Goal: Task Accomplishment & Management: Use online tool/utility

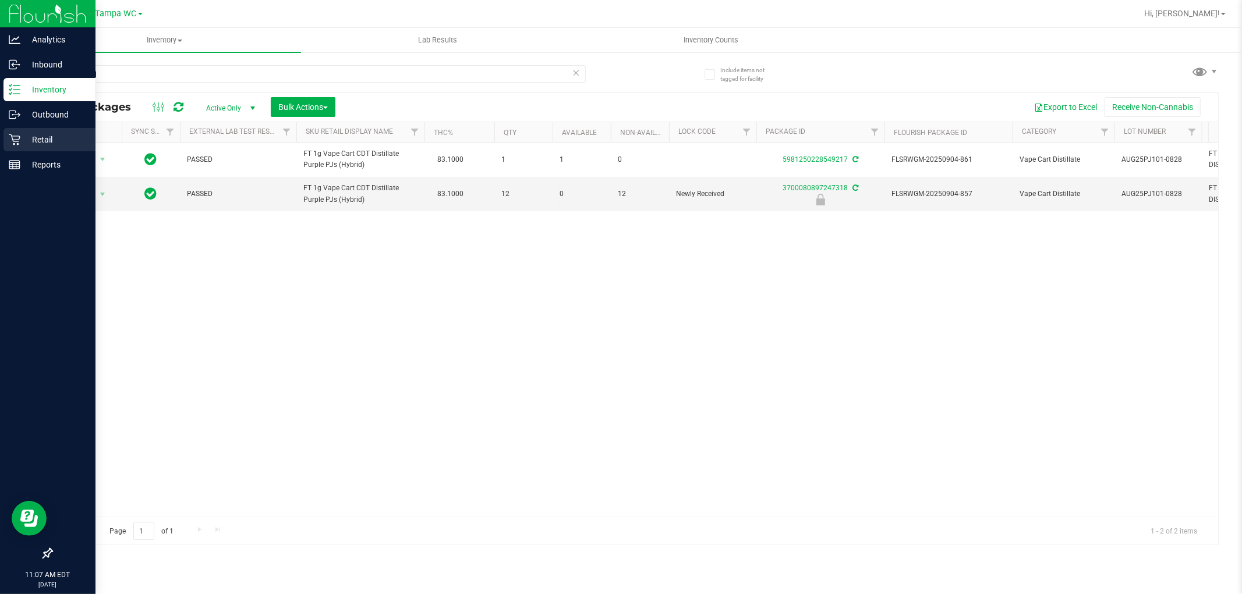
click at [36, 138] on p "Retail" at bounding box center [55, 140] width 70 height 14
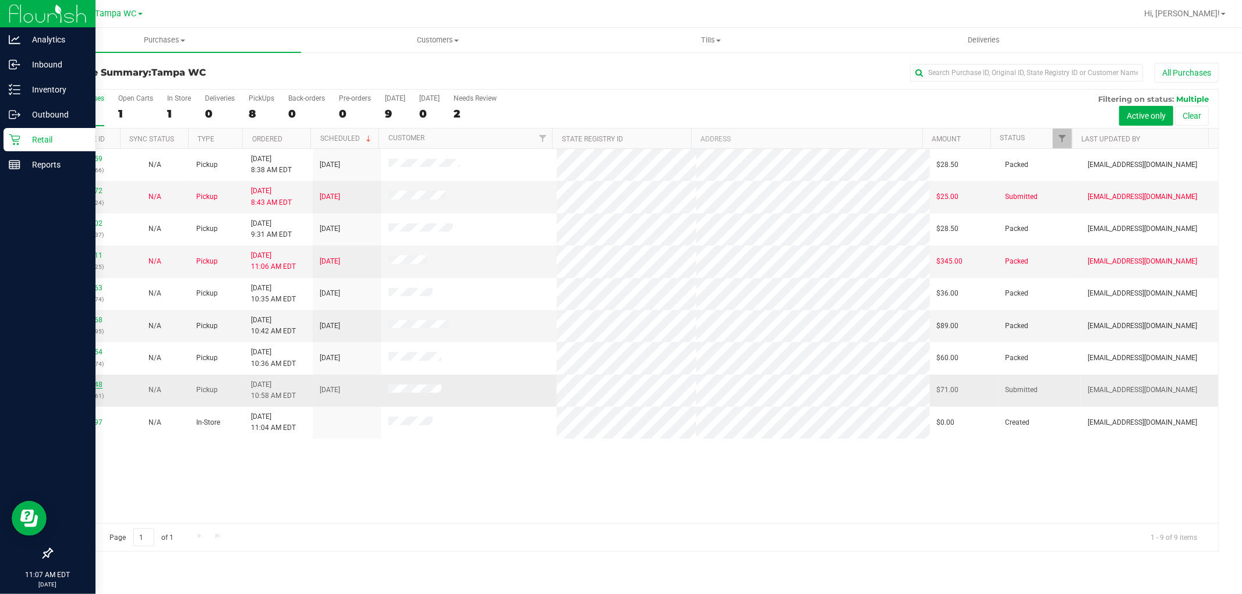
click at [91, 387] on link "11978948" at bounding box center [86, 385] width 33 height 8
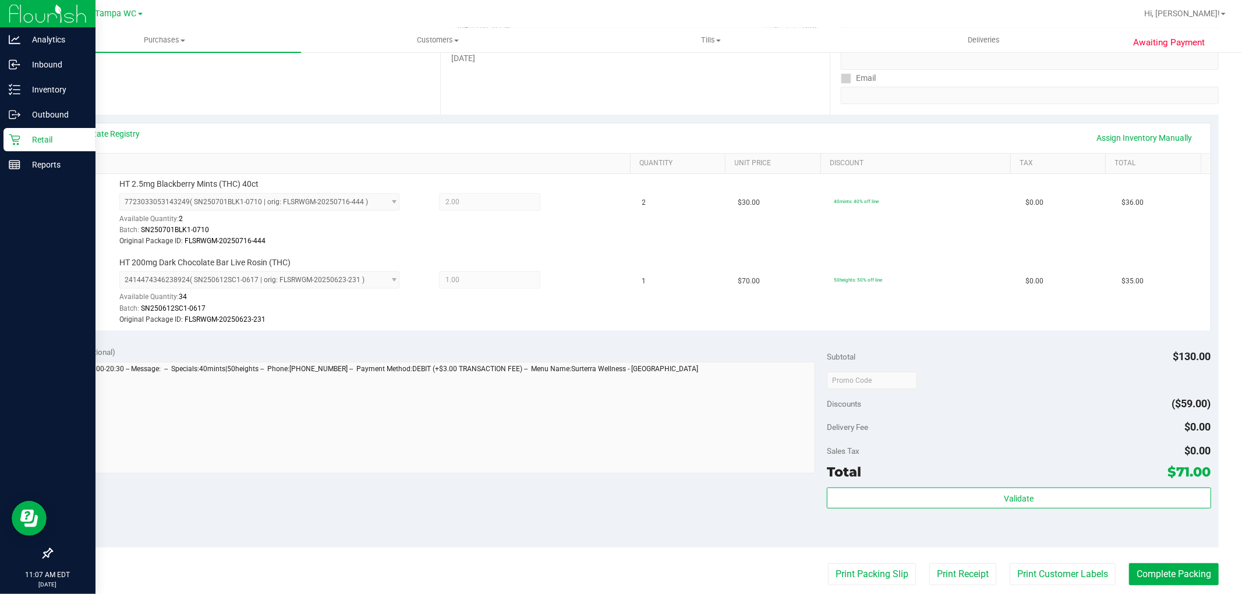
scroll to position [388, 0]
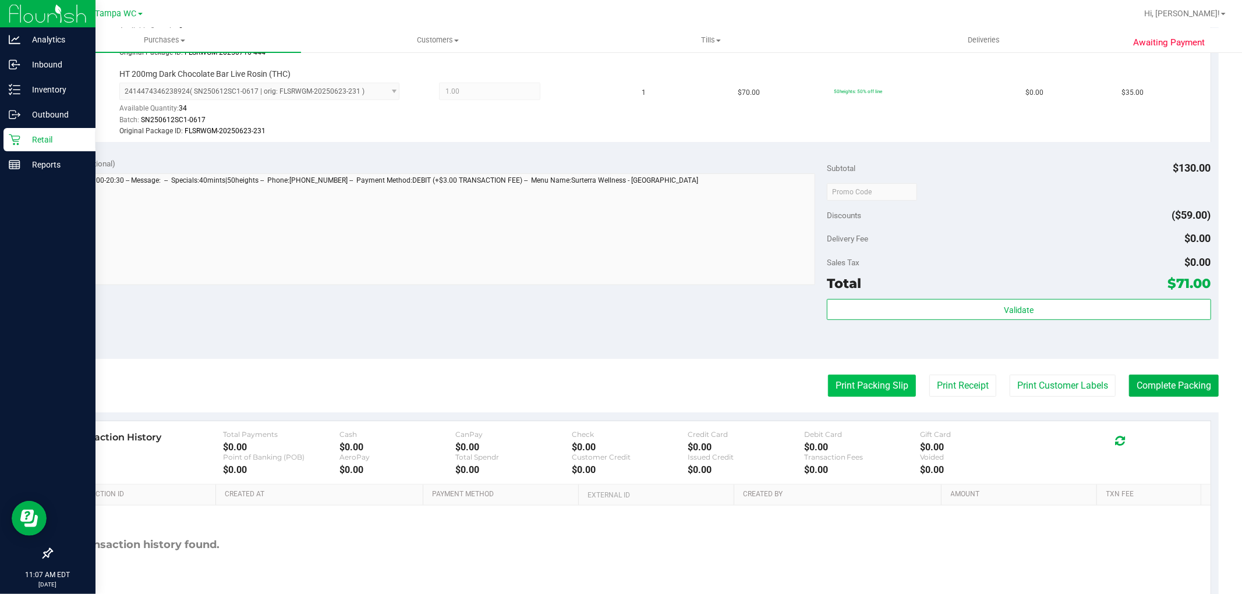
click at [854, 397] on button "Print Packing Slip" at bounding box center [872, 386] width 88 height 22
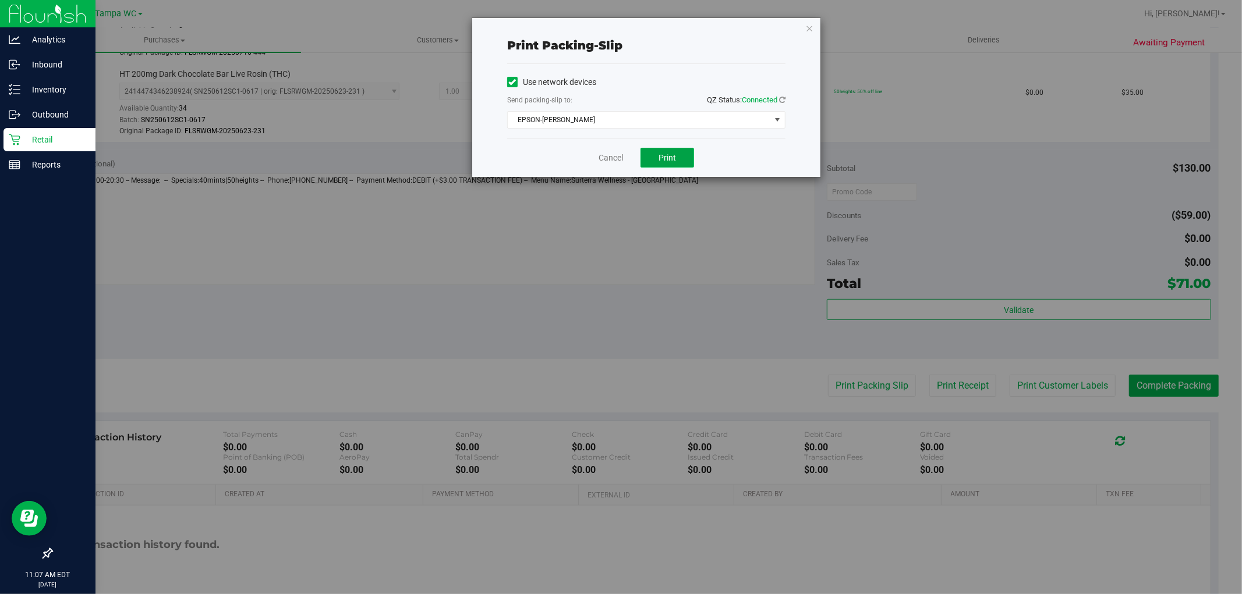
click at [666, 148] on button "Print" at bounding box center [667, 158] width 54 height 20
click at [719, 307] on div "Print packing-slip Use network devices Send packing-slip to: QZ Status: Connect…" at bounding box center [625, 297] width 1251 height 594
click at [812, 24] on icon "button" at bounding box center [809, 28] width 8 height 14
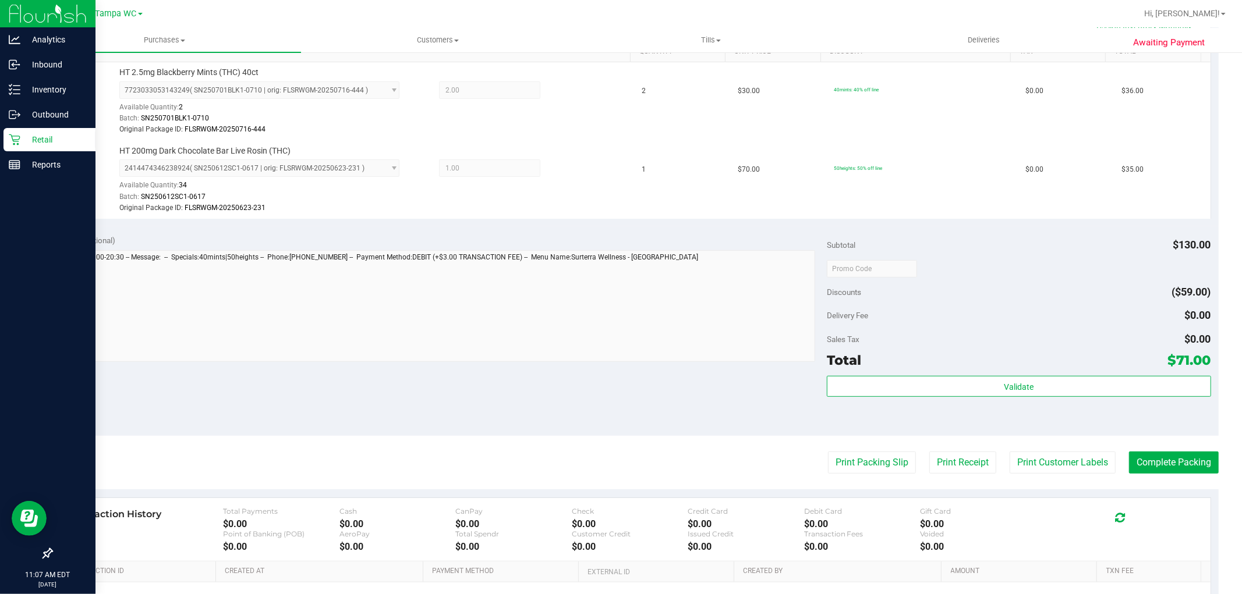
scroll to position [448, 0]
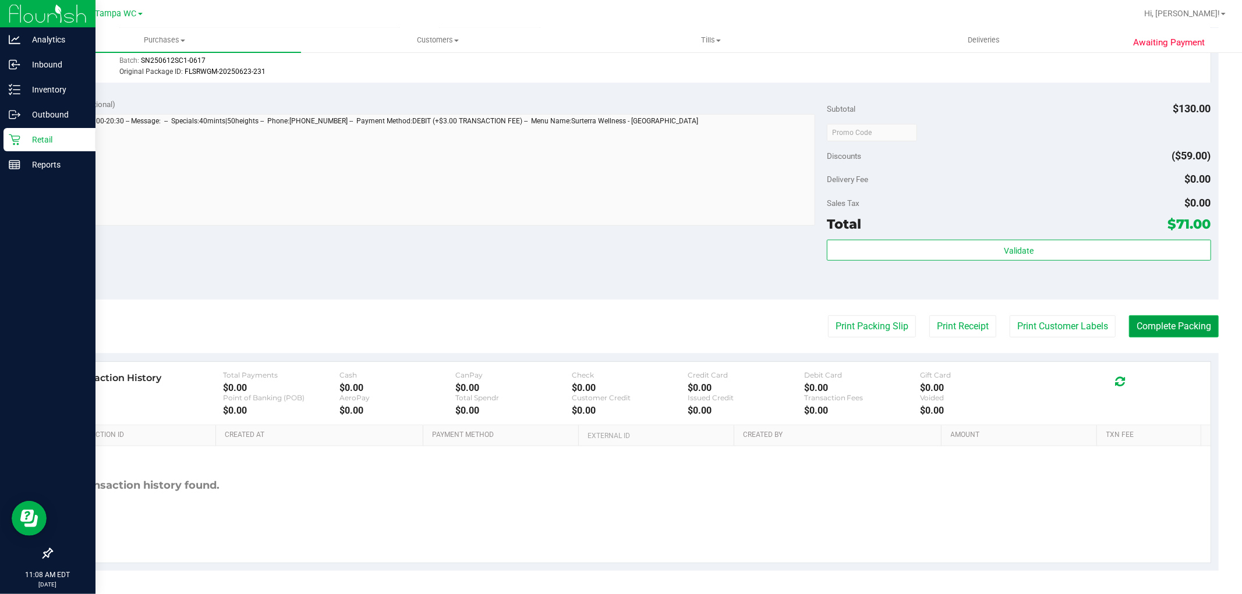
click at [1198, 323] on button "Complete Packing" at bounding box center [1174, 327] width 90 height 22
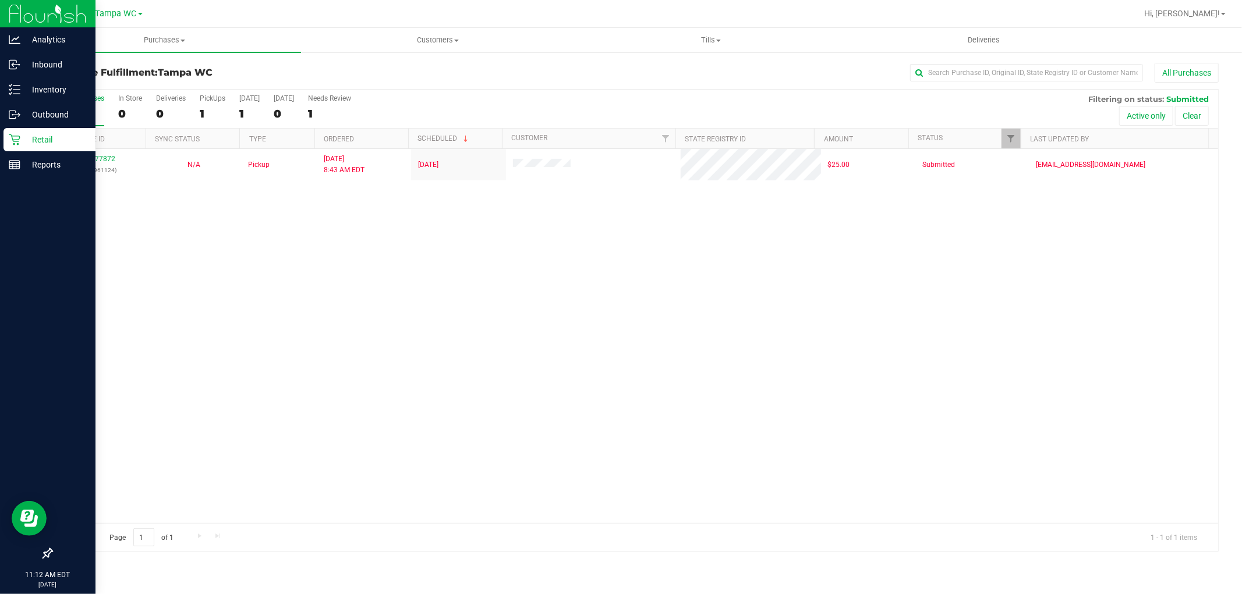
drag, startPoint x: 668, startPoint y: 397, endPoint x: 682, endPoint y: 397, distance: 14.0
click at [677, 397] on div "11977872 (325961124) N/A Pickup [DATE] 8:43 AM EDT 9/20/2025 $25.00 Submitted […" at bounding box center [635, 336] width 1166 height 374
click at [339, 282] on div "11977872 (325961124) N/A Pickup [DATE] 8:43 AM EDT 9/20/2025 $25.00 Submitted […" at bounding box center [635, 336] width 1166 height 374
